Goal: Information Seeking & Learning: Learn about a topic

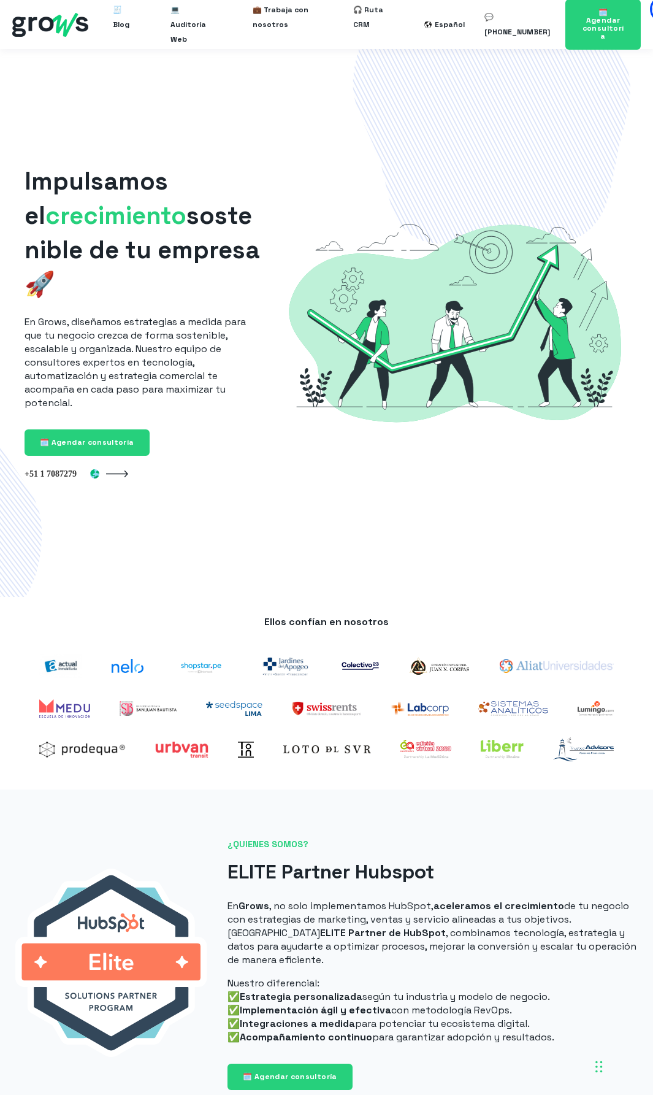
click at [324, 616] on p "Ellos confían en nosotros" at bounding box center [327, 621] width 604 height 13
click at [627, 704] on div at bounding box center [596, 708] width 66 height 34
click at [375, 24] on span "🎧 Ruta CRM" at bounding box center [369, 17] width 32 height 39
click at [42, 22] on img at bounding box center [50, 25] width 76 height 24
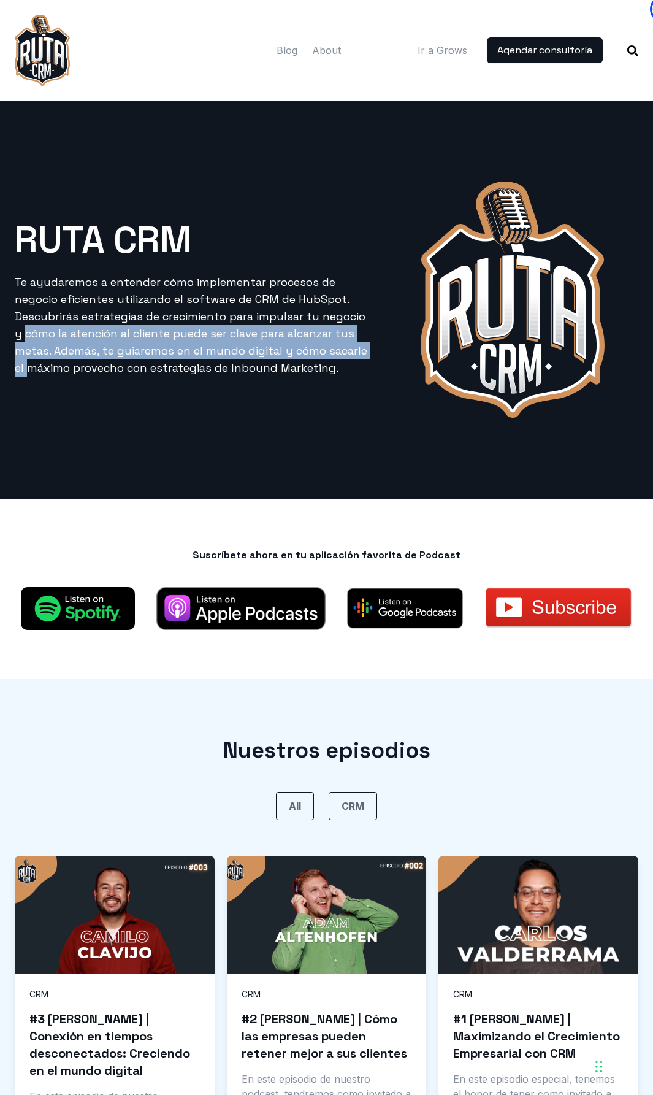
drag, startPoint x: 1, startPoint y: 336, endPoint x: 9, endPoint y: 374, distance: 38.3
click at [9, 374] on div "RUTA CRM Te ayudaremos a entender cómo implementar procesos de negocio eficient…" at bounding box center [326, 300] width 653 height 398
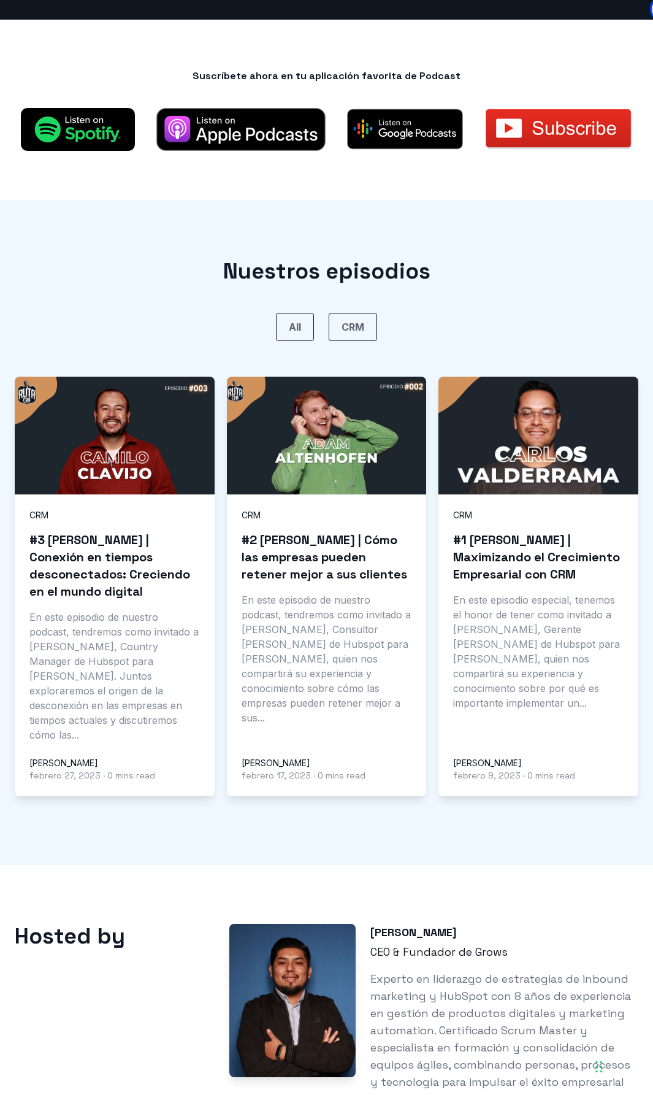
scroll to position [481, 0]
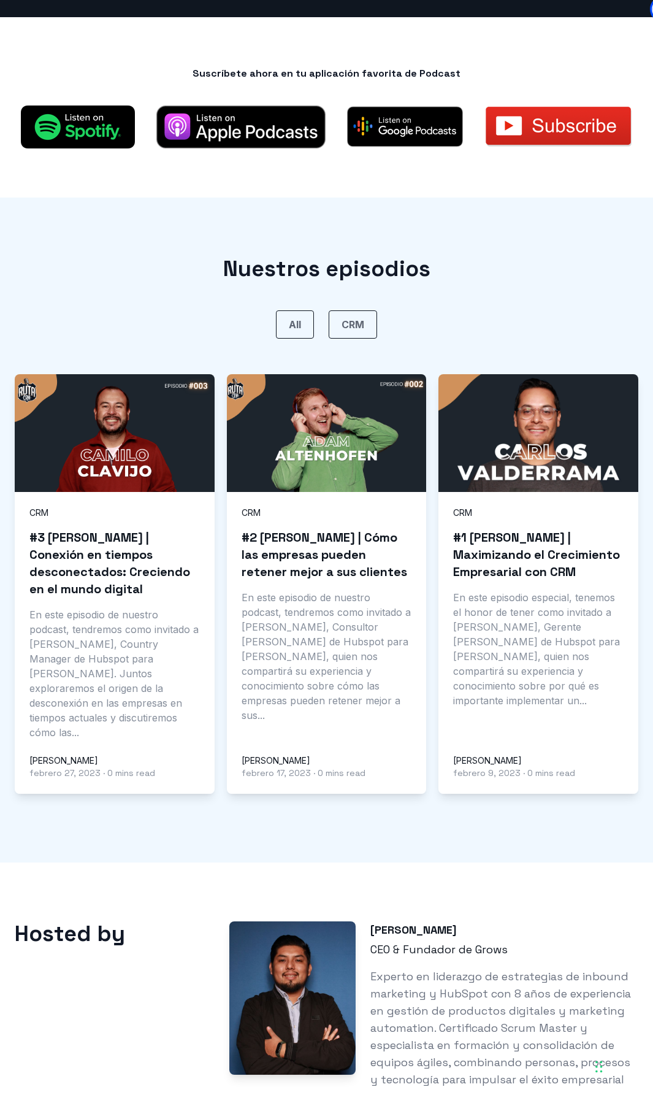
click at [362, 325] on link "CRM" at bounding box center [353, 324] width 48 height 28
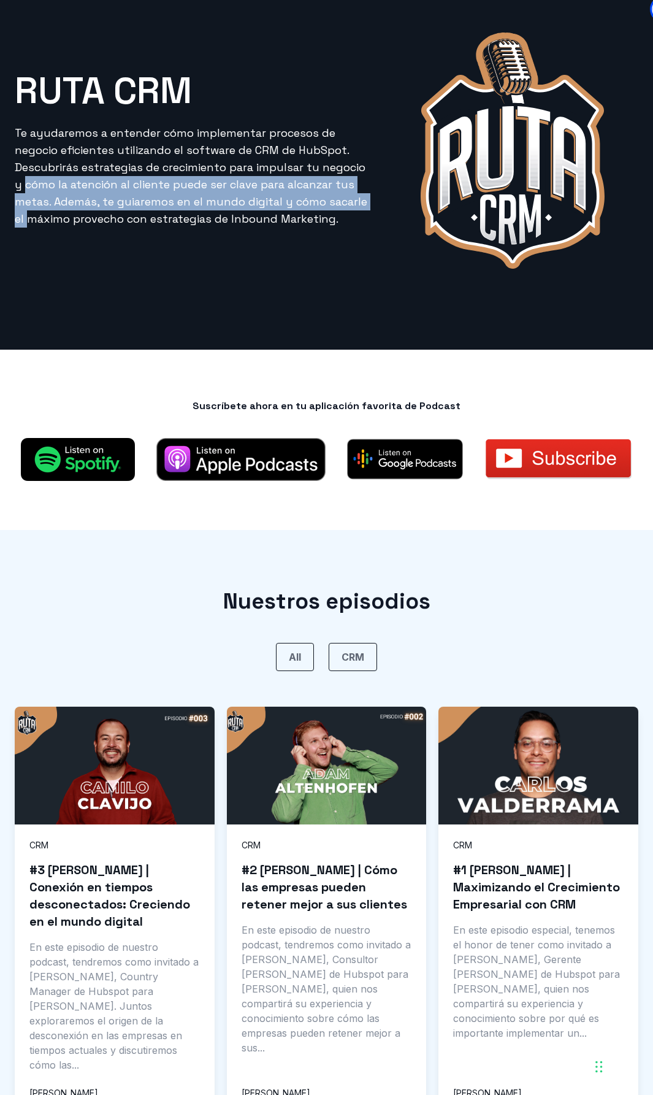
scroll to position [86, 0]
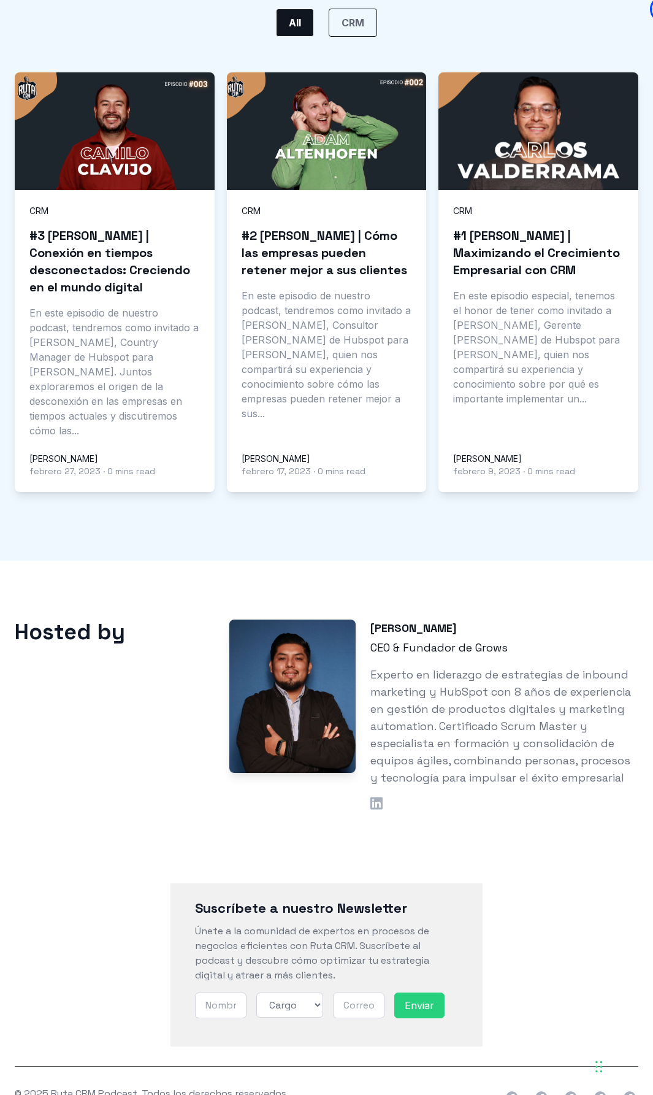
click at [598, 848] on html "Open menu Blog About Ir a Grows" at bounding box center [326, 183] width 653 height 1933
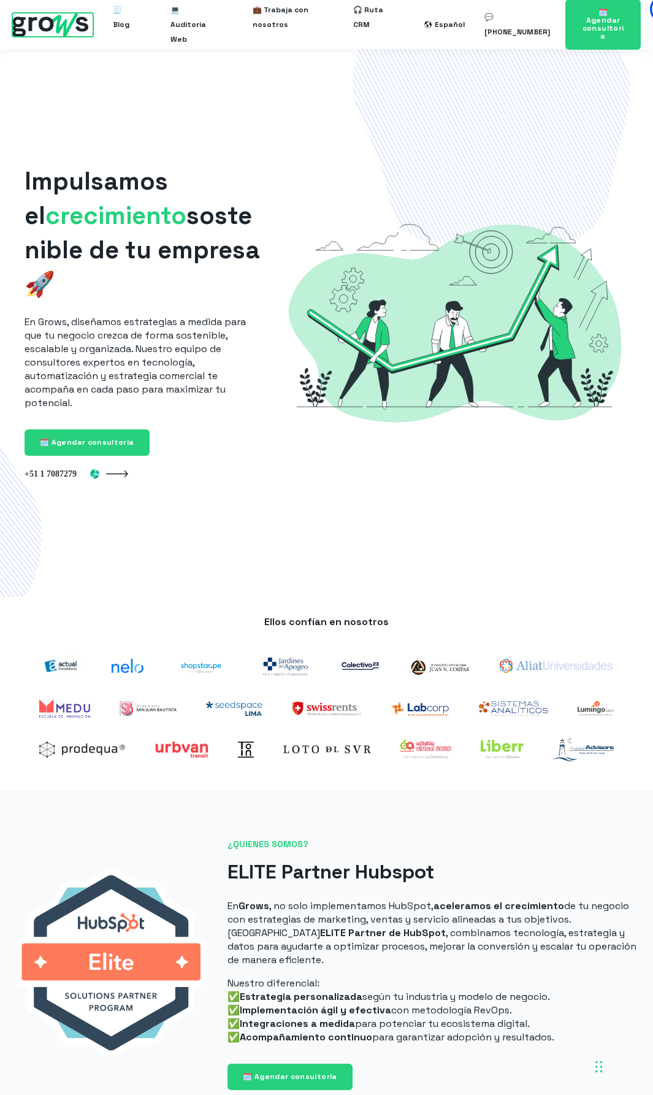
click at [41, 19] on img at bounding box center [50, 25] width 76 height 24
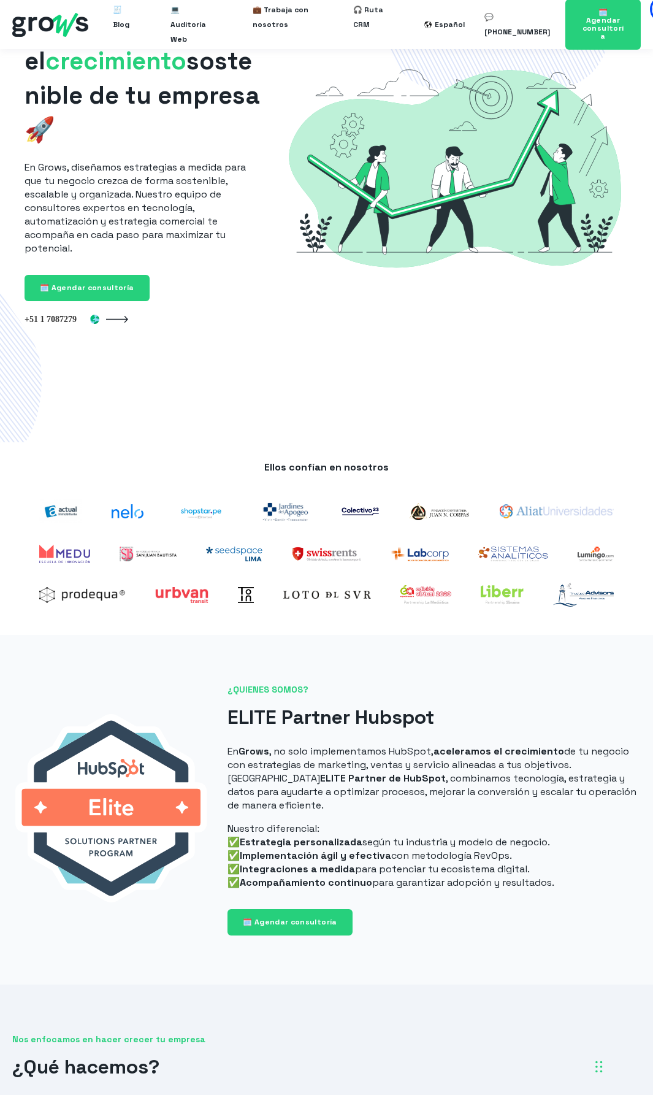
scroll to position [16, 0]
